Goal: Check status: Check status

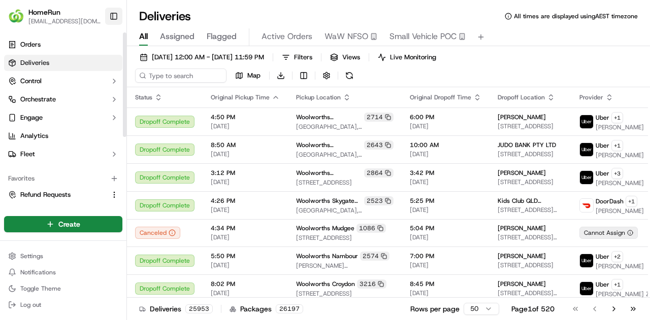
click at [112, 15] on button "Toggle Sidebar" at bounding box center [113, 16] width 17 height 17
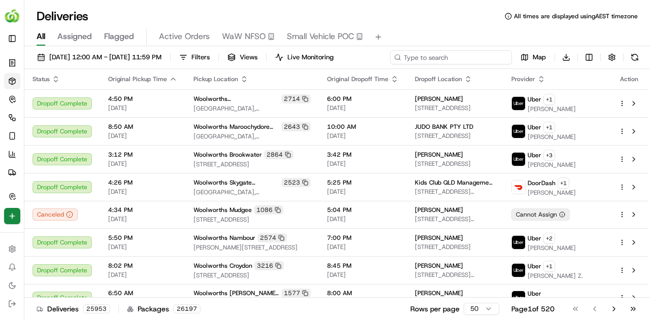
click at [437, 52] on input at bounding box center [451, 57] width 122 height 14
paste input "268925365"
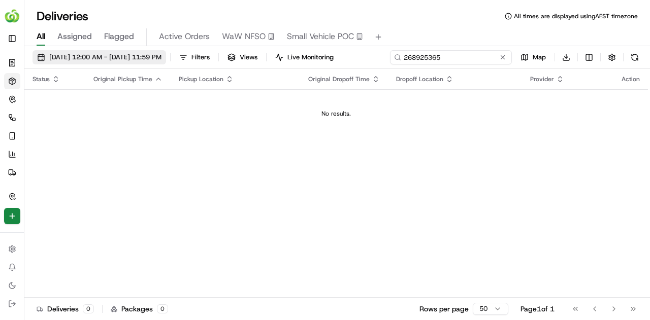
type input "268925365"
click at [98, 55] on span "[DATE] 12:00 AM - [DATE] 11:59 PM" at bounding box center [105, 57] width 112 height 9
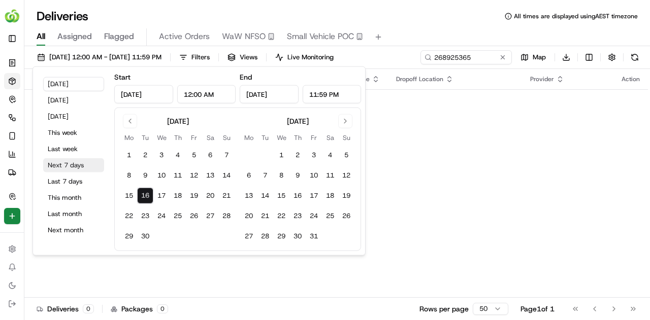
click at [66, 162] on button "Next 7 days" at bounding box center [73, 165] width 61 height 14
type input "[DATE]"
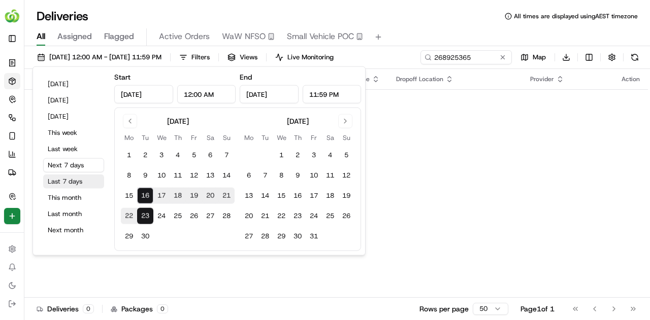
click at [67, 181] on button "Last 7 days" at bounding box center [73, 182] width 61 height 14
type input "[DATE]"
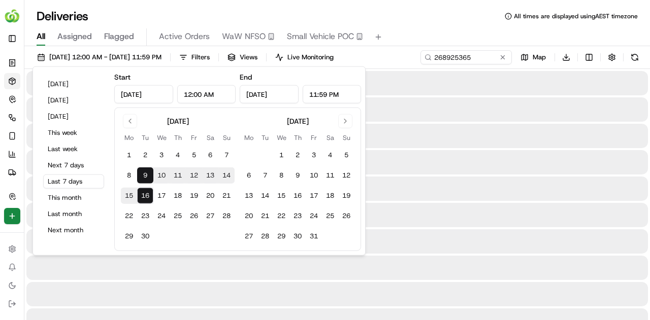
click at [397, 6] on div "Deliveries All times are displayed using AEST timezone All Assigned Flagged Act…" at bounding box center [337, 160] width 626 height 320
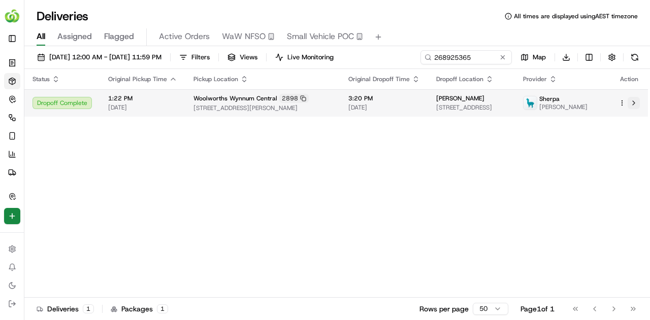
click at [633, 102] on button at bounding box center [634, 103] width 12 height 12
